Goal: Task Accomplishment & Management: Manage account settings

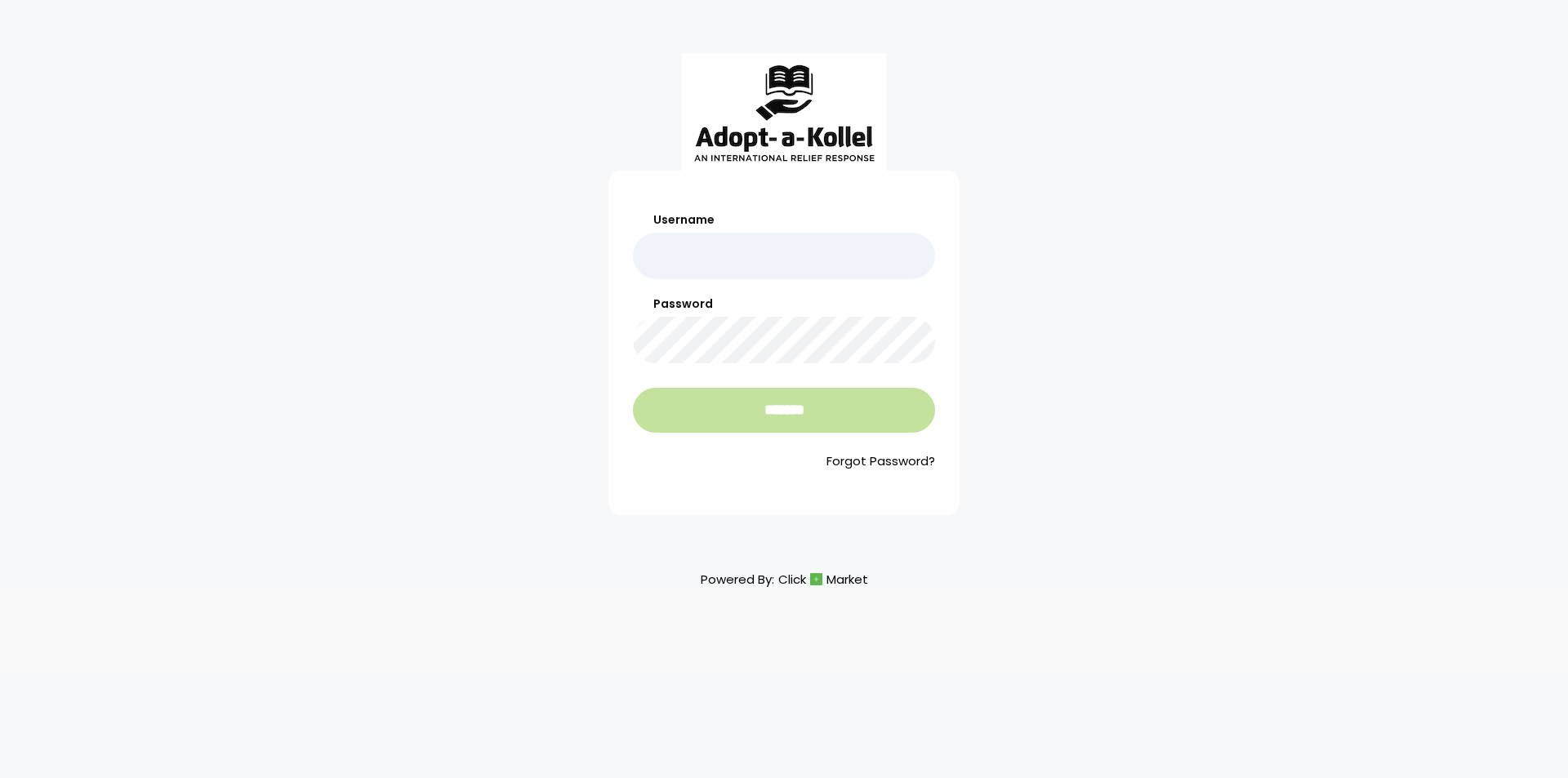
type input "*******"
click at [782, 401] on input "*******" at bounding box center [784, 410] width 302 height 45
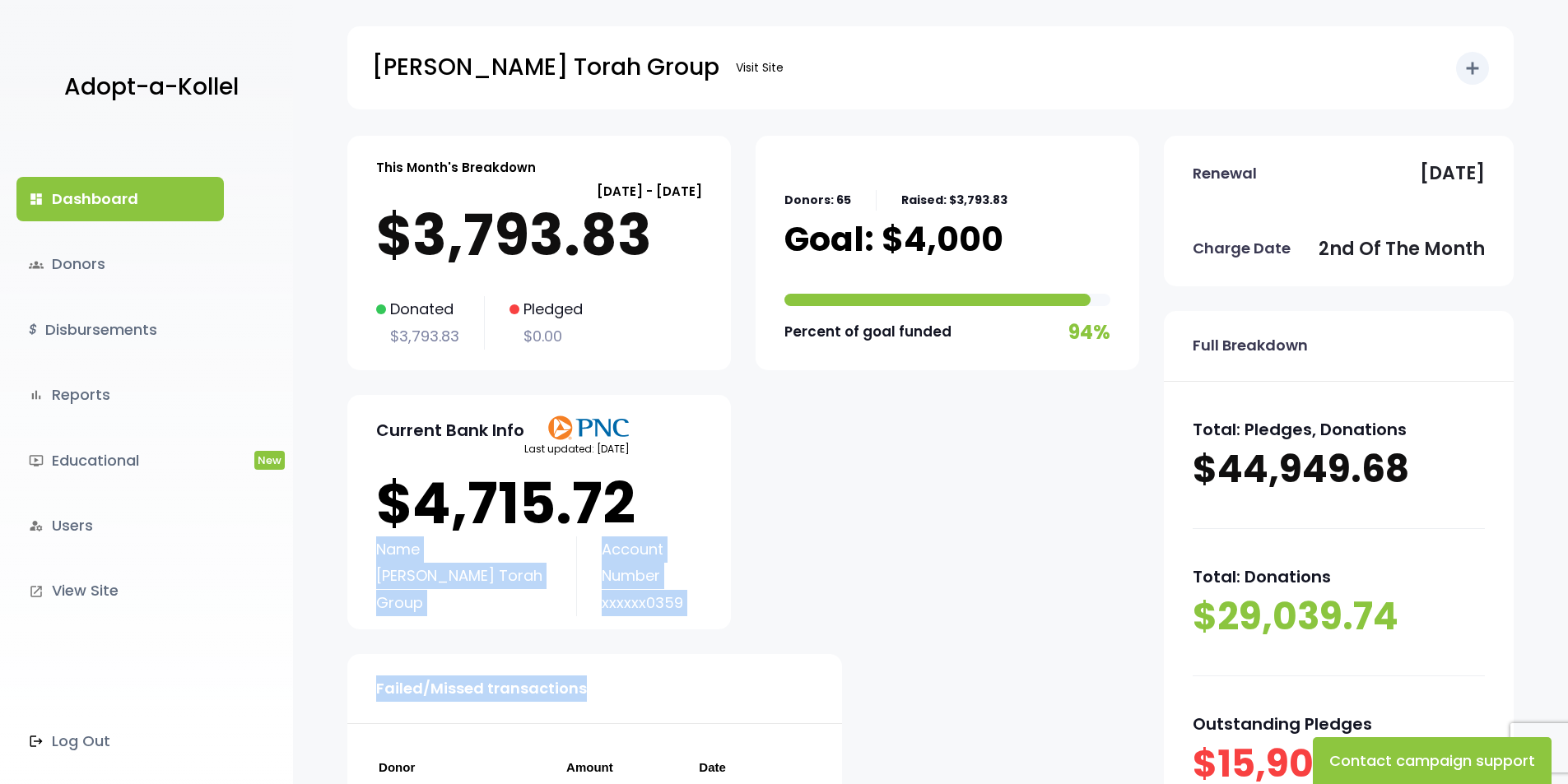
drag, startPoint x: 661, startPoint y: 499, endPoint x: 985, endPoint y: 586, distance: 335.5
click at [985, 586] on div "This Month's Breakdown September 02 - October 01 $3,793.83 Donated $3,793.83 Pl…" at bounding box center [742, 533] width 791 height 795
drag, startPoint x: 855, startPoint y: 511, endPoint x: 846, endPoint y: 476, distance: 36.1
click at [855, 510] on div "This Month's Breakdown September 02 - October 01 $3,793.83 Donated $3,793.83 Pl…" at bounding box center [742, 533] width 791 height 795
click at [76, 271] on link "groups Donors" at bounding box center [120, 264] width 208 height 45
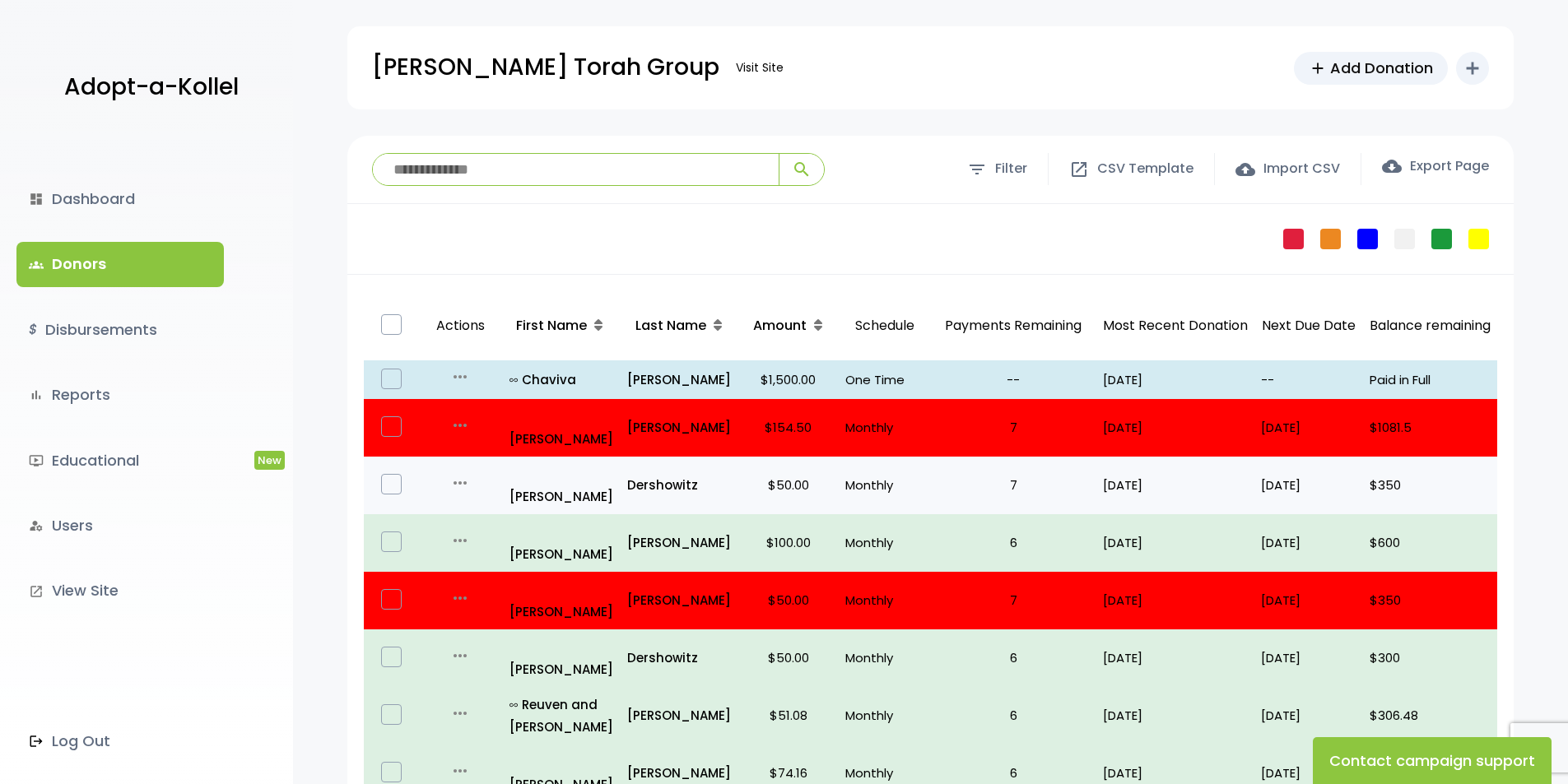
click at [460, 473] on icon "more_horiz" at bounding box center [460, 483] width 20 height 20
click at [512, 490] on link "Edit" at bounding box center [490, 506] width 138 height 39
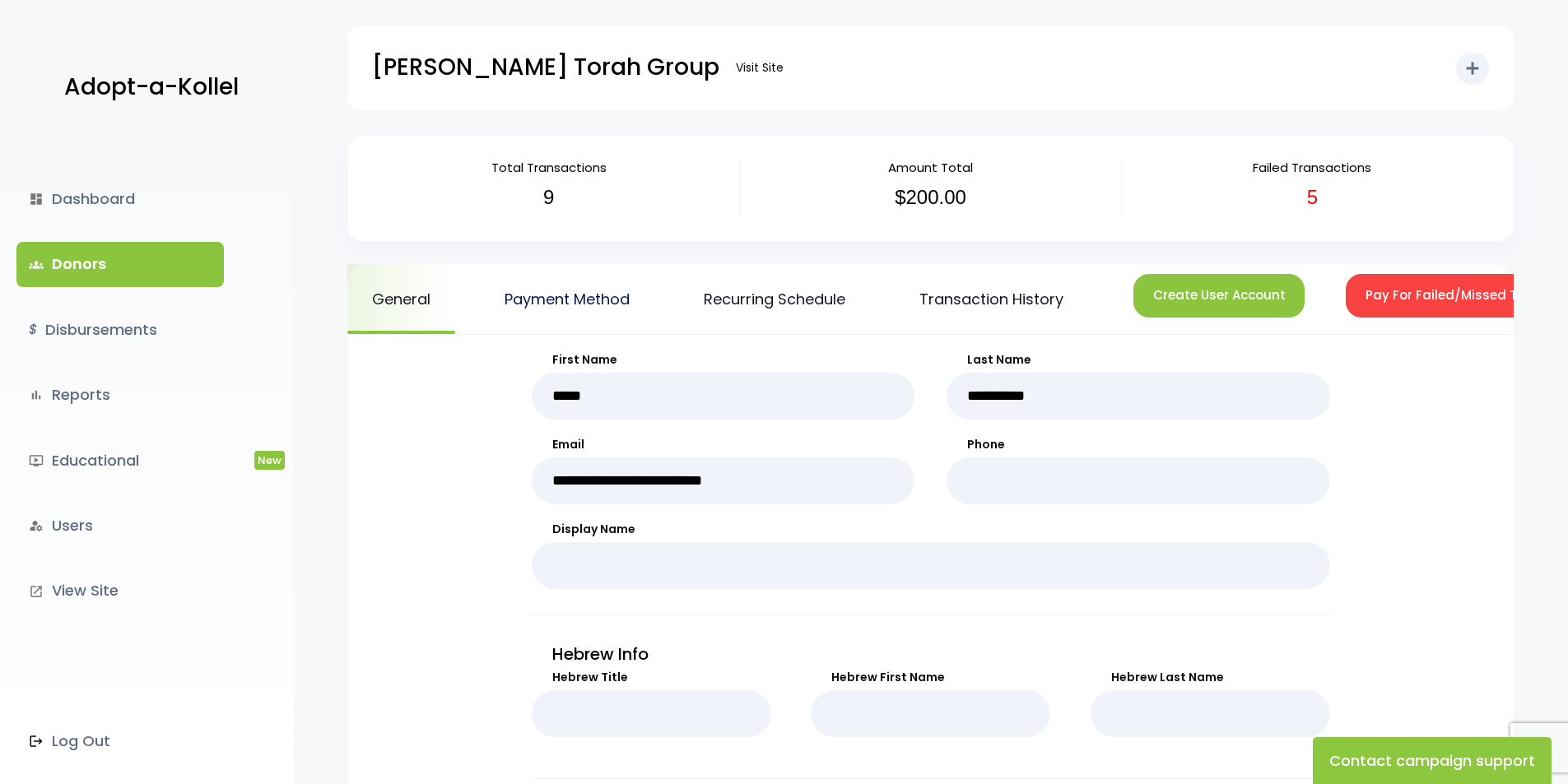
click at [585, 307] on link "Payment Method" at bounding box center [566, 299] width 174 height 70
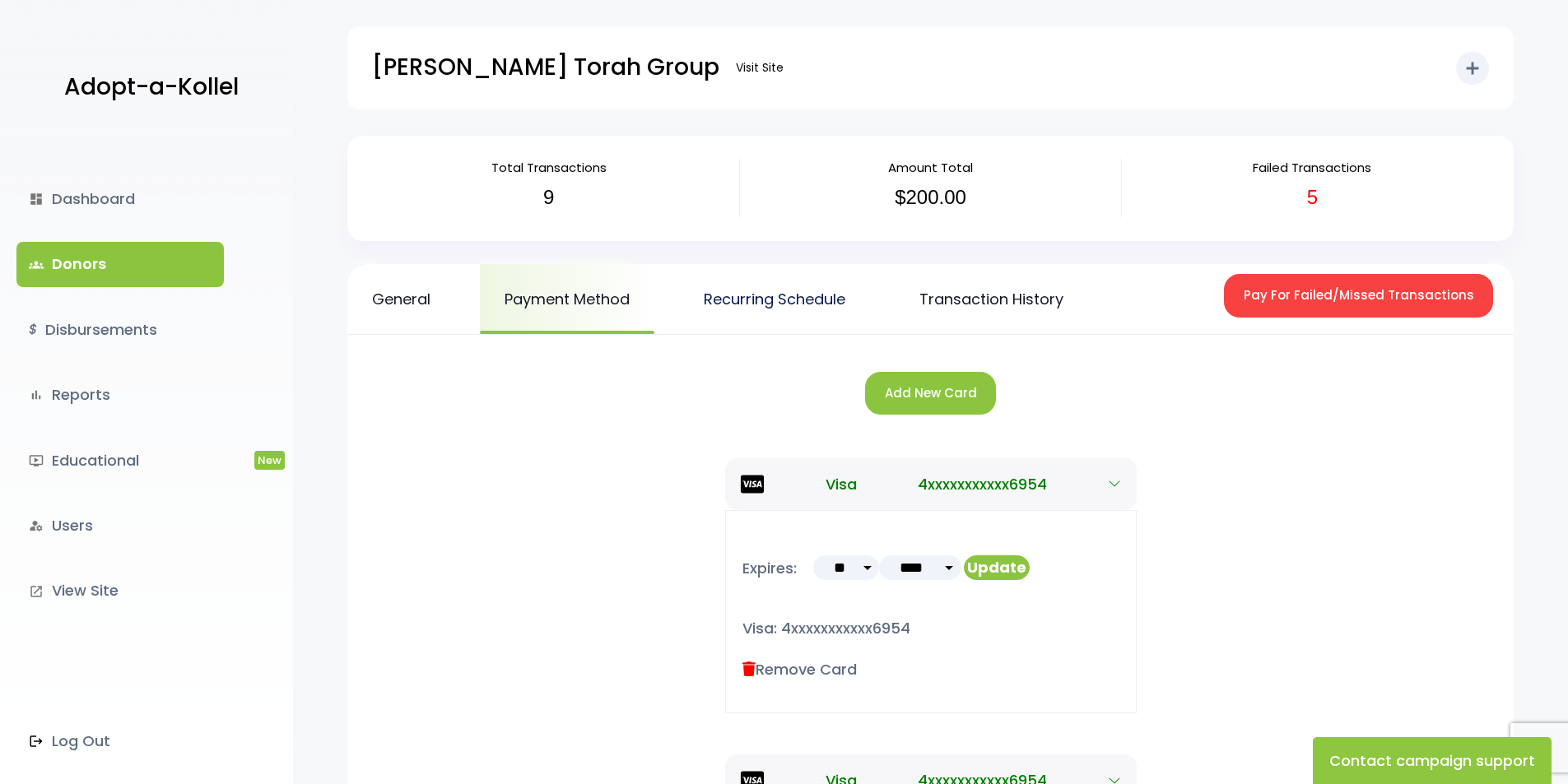
click at [763, 303] on link "Recurring Schedule" at bounding box center [775, 299] width 191 height 70
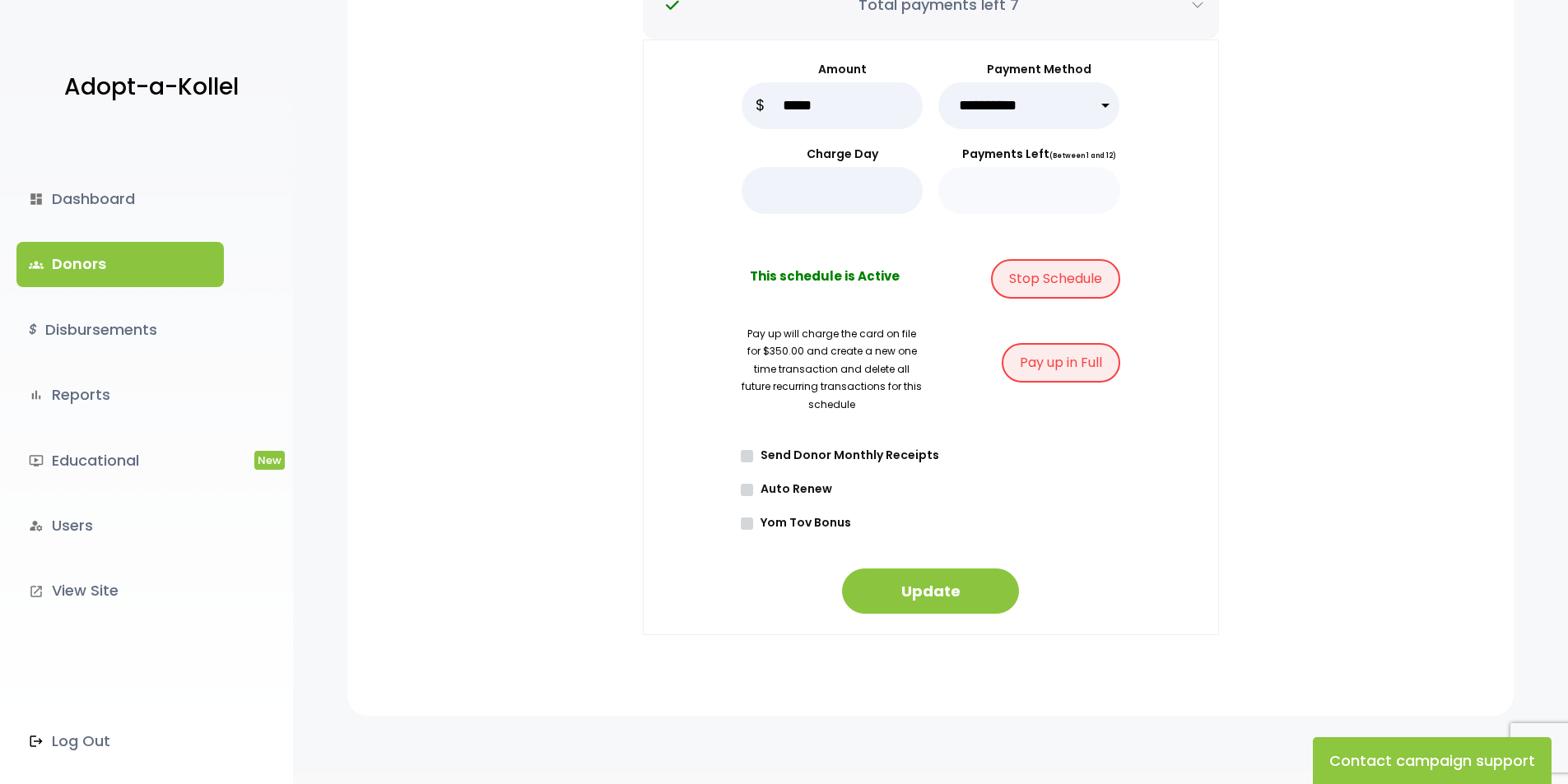
scroll to position [411, 0]
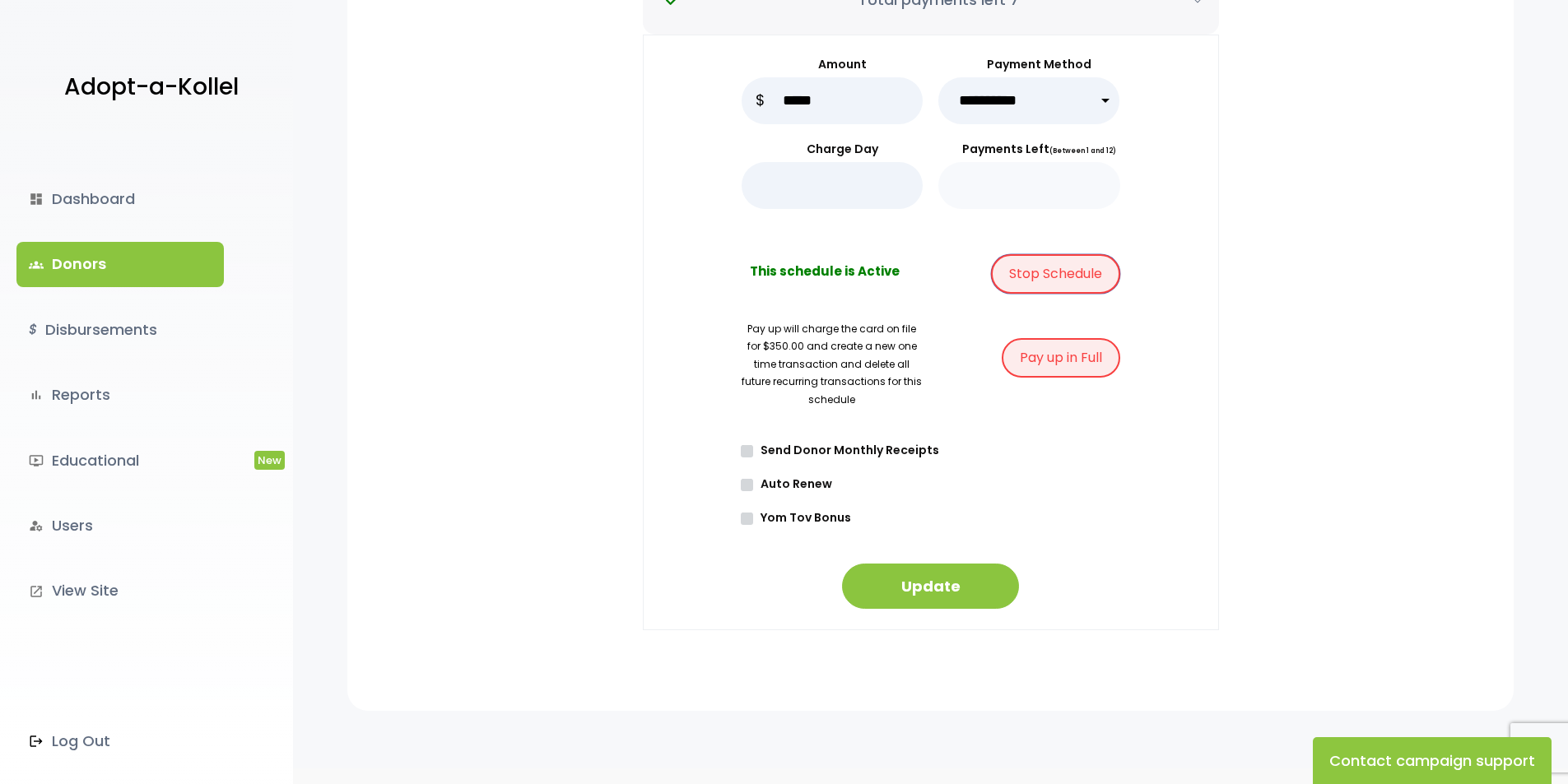
click at [1030, 279] on button "Stop Schedule" at bounding box center [1054, 273] width 129 height 39
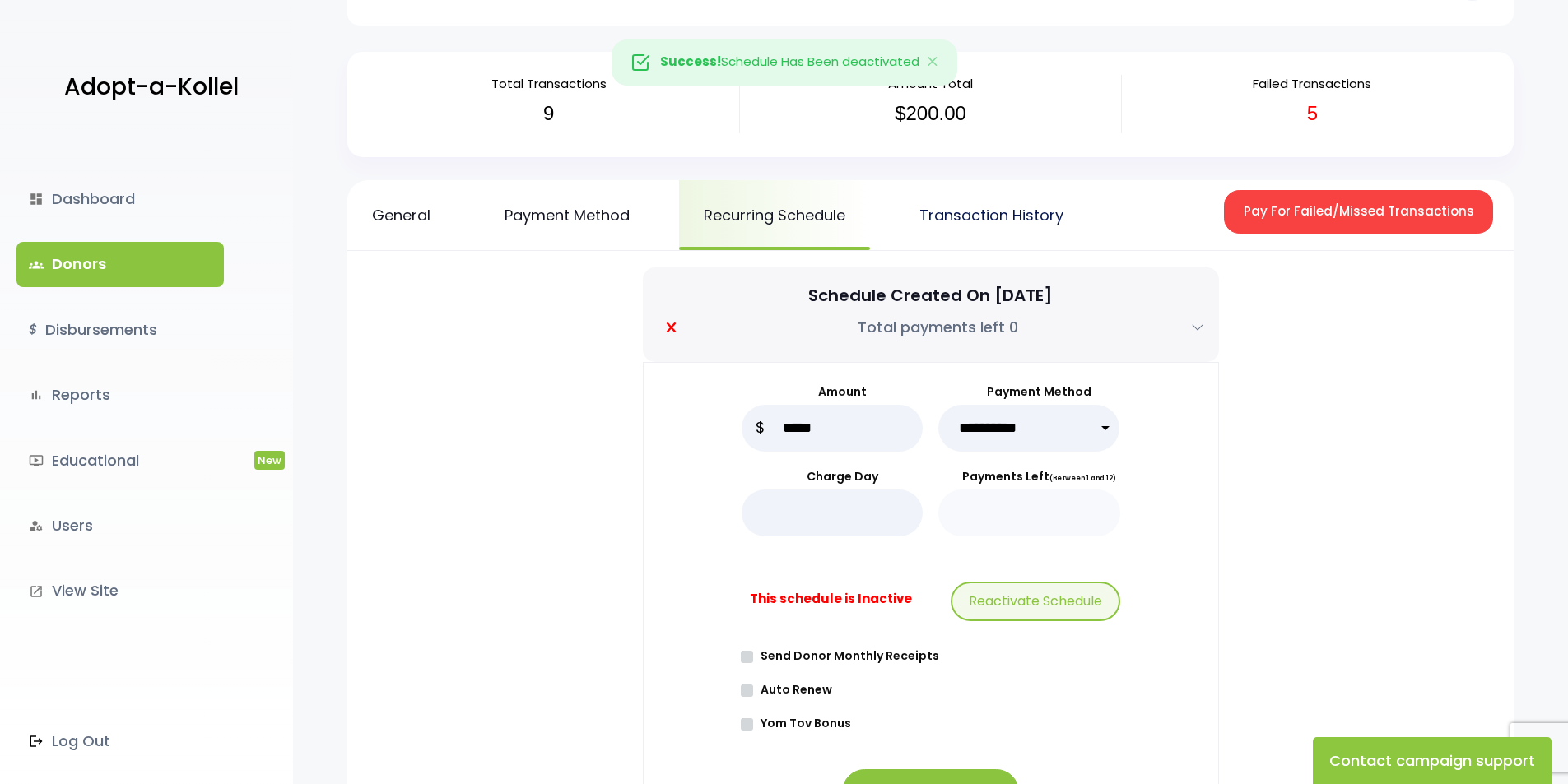
scroll to position [27, 0]
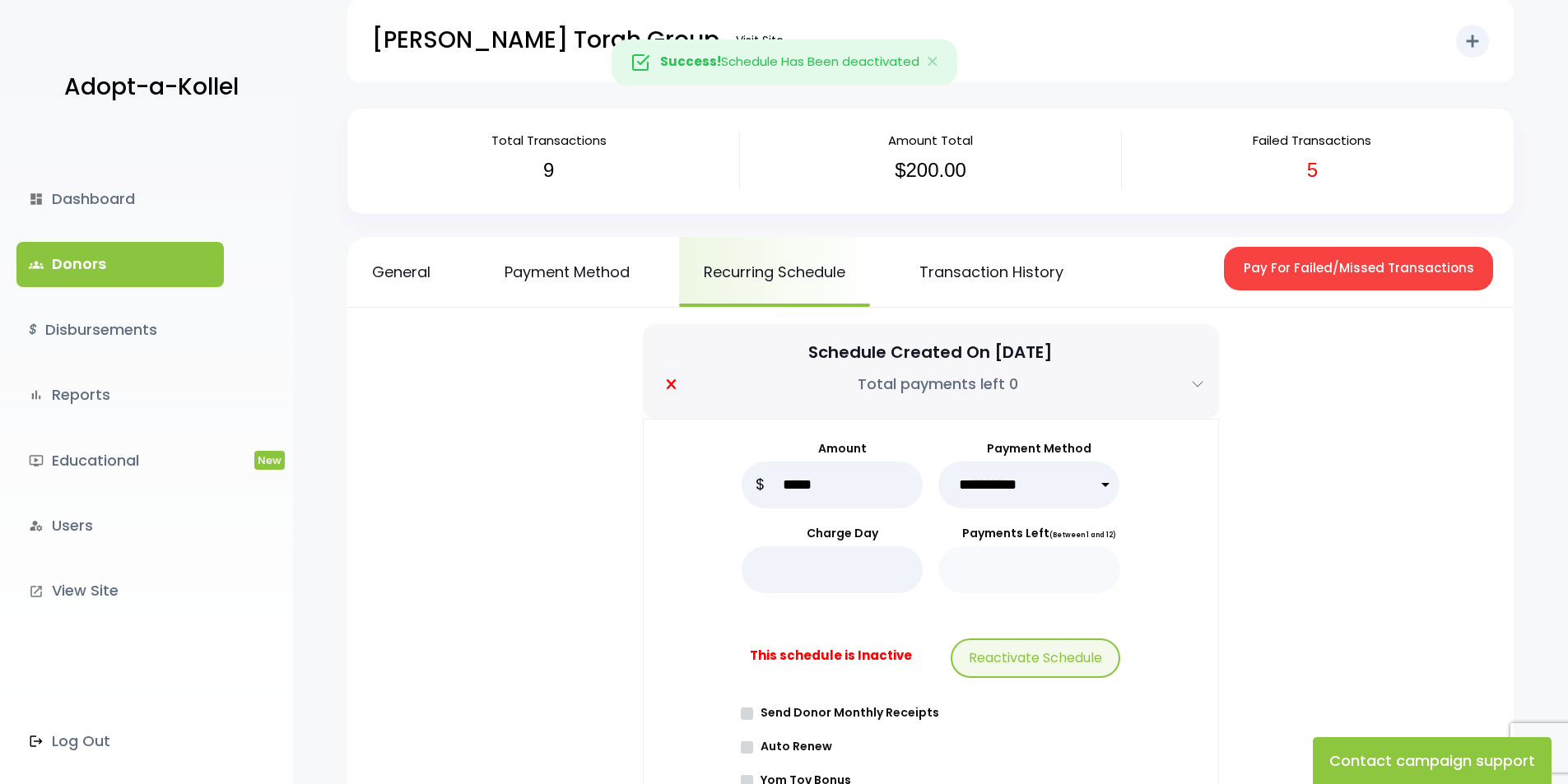
click at [88, 243] on link "groups Donors" at bounding box center [120, 264] width 208 height 45
